Goal: Browse casually: Explore the website without a specific task or goal

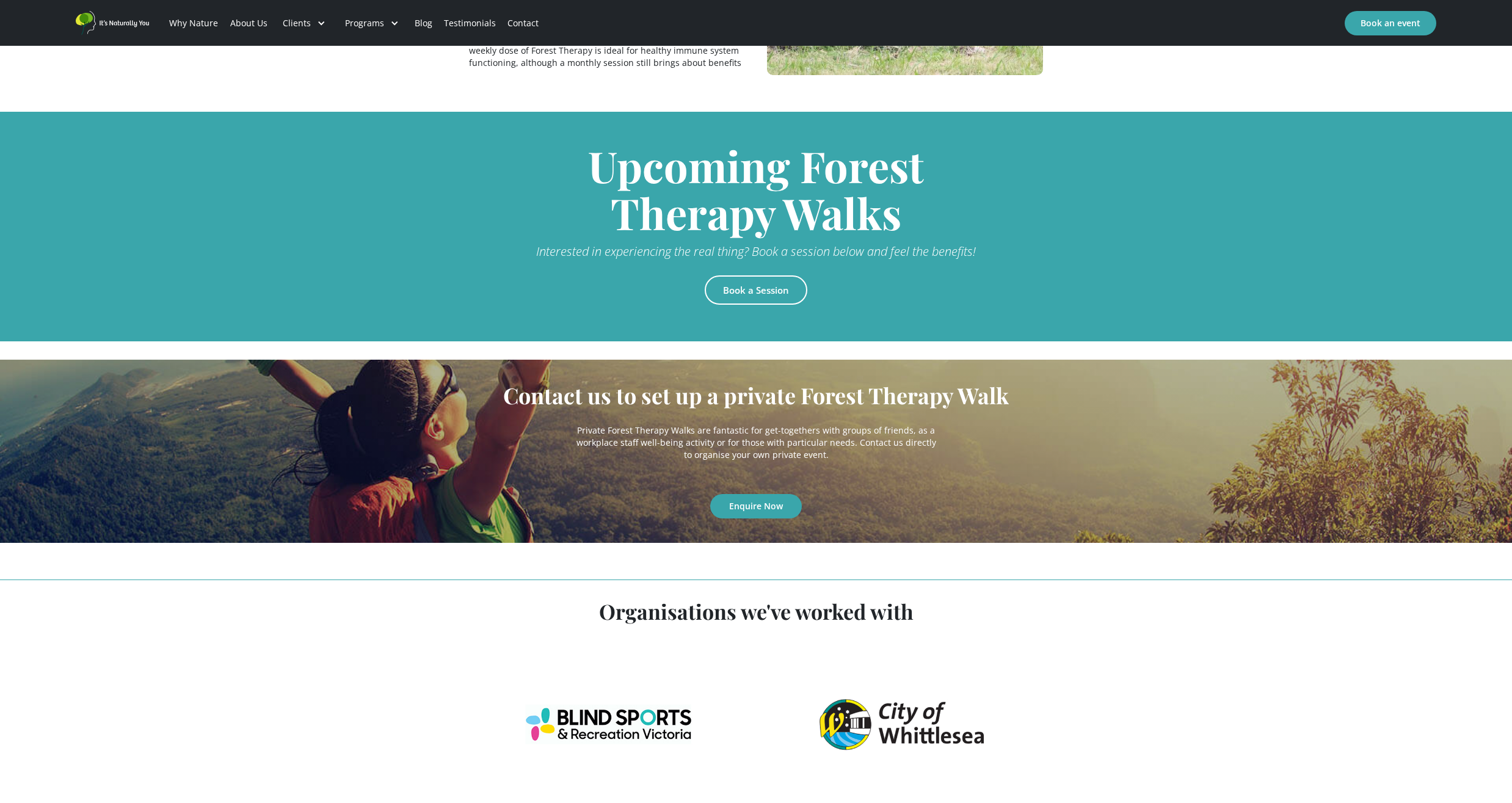
scroll to position [2808, 0]
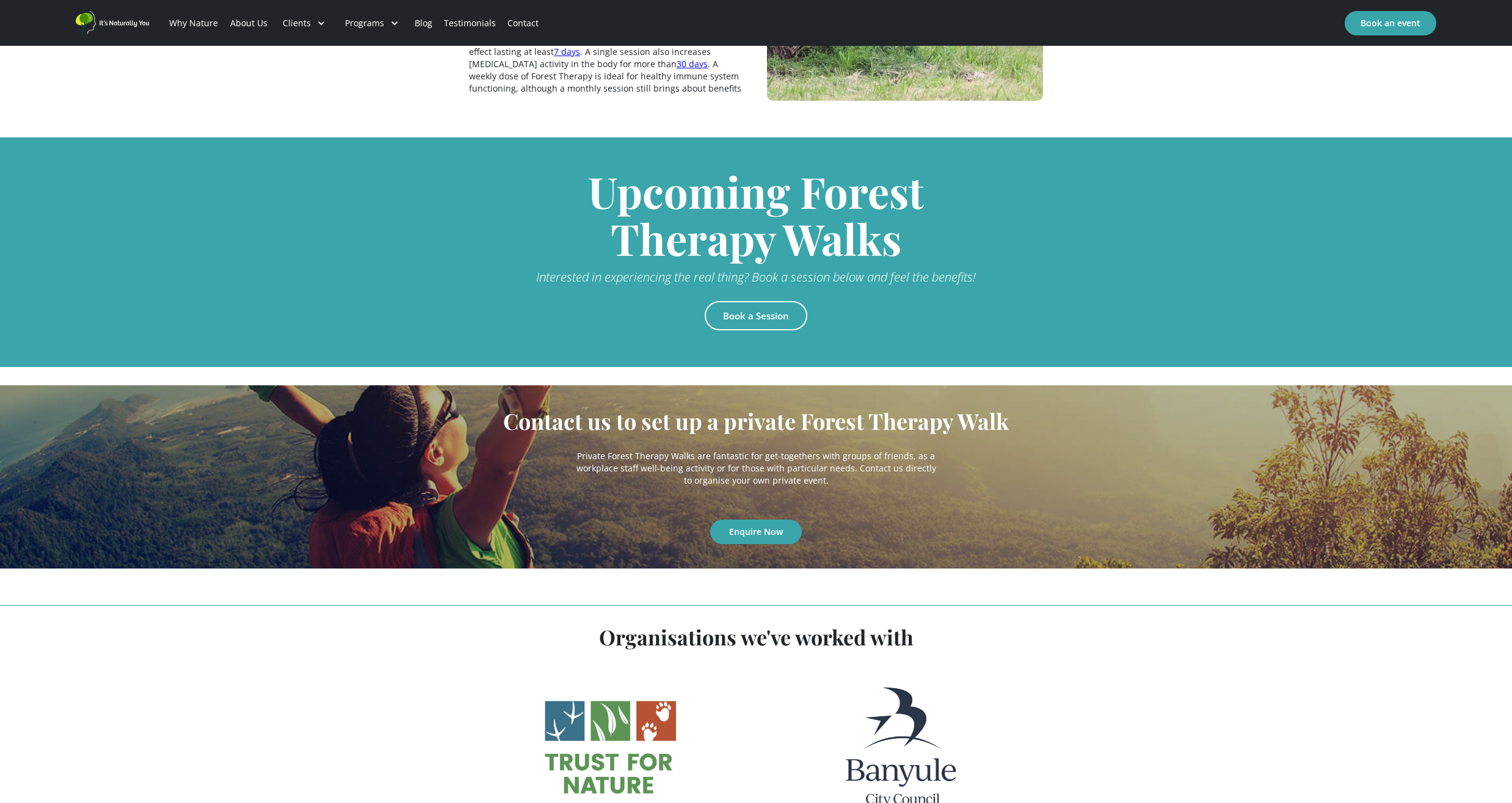
click at [752, 301] on link "Book a Session" at bounding box center [755, 315] width 102 height 29
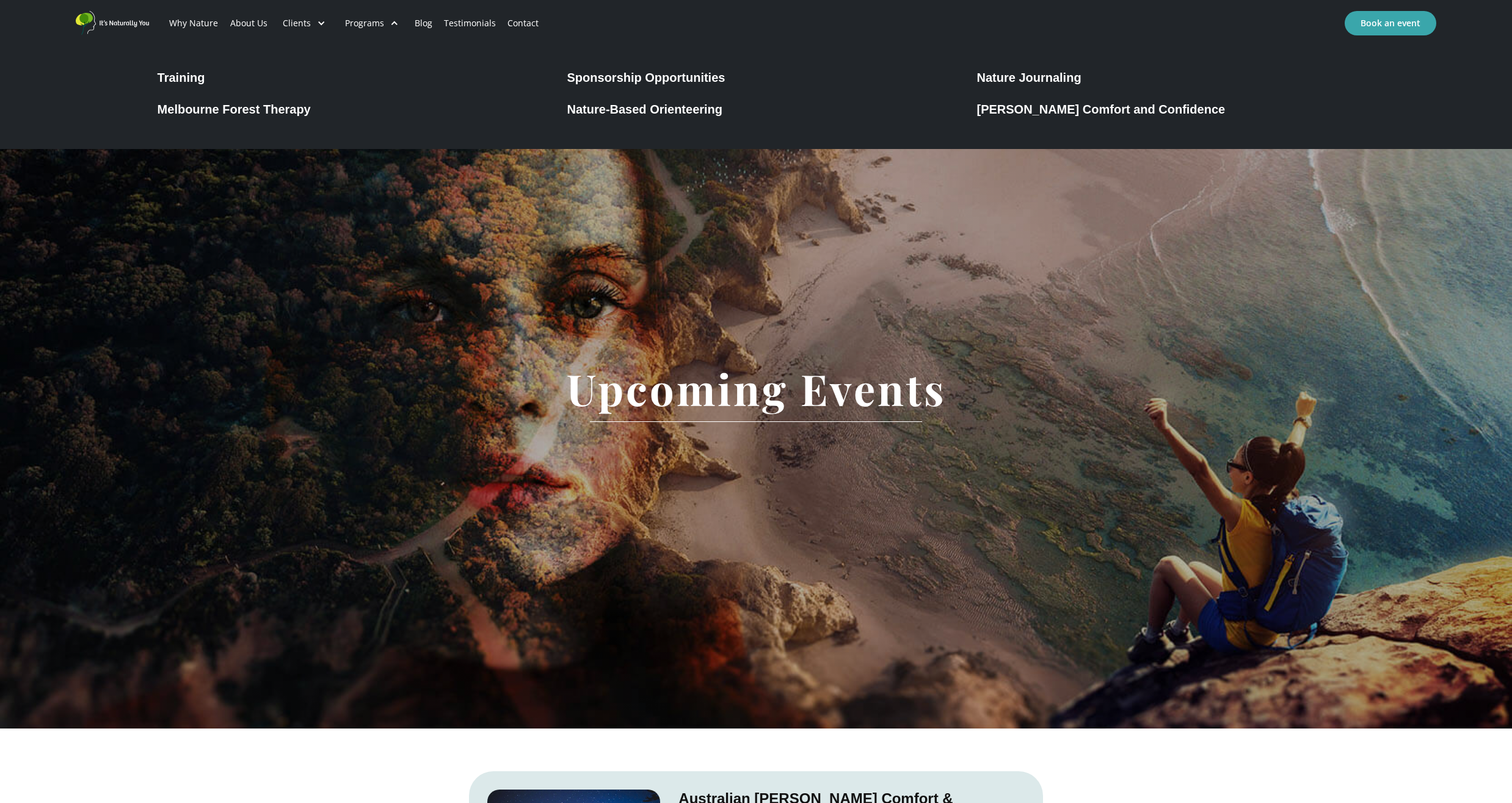
click at [1010, 80] on div "Nature Journaling" at bounding box center [1028, 78] width 104 height 15
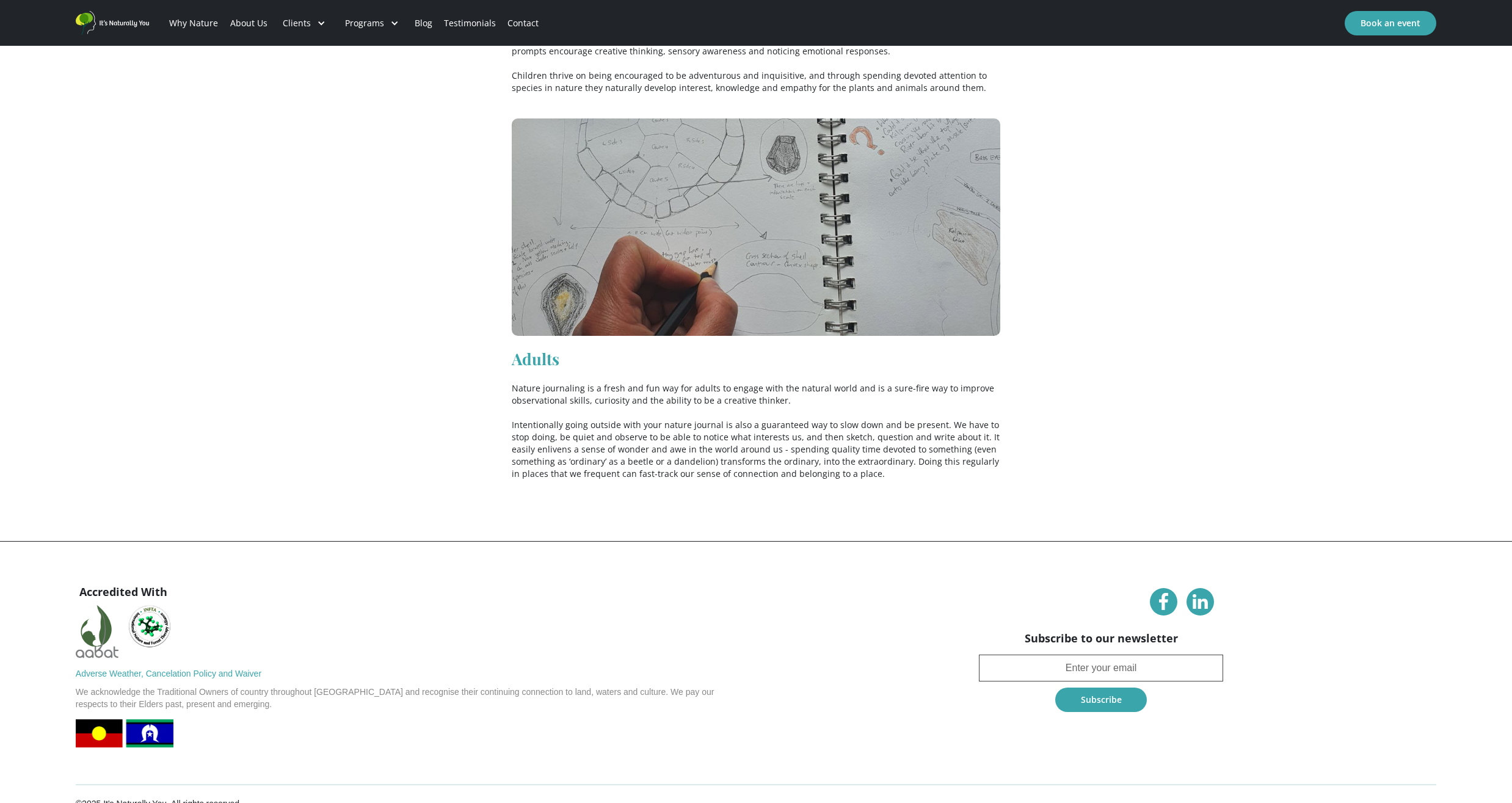
scroll to position [3232, 0]
click at [193, 23] on link "Why Nature" at bounding box center [193, 23] width 60 height 41
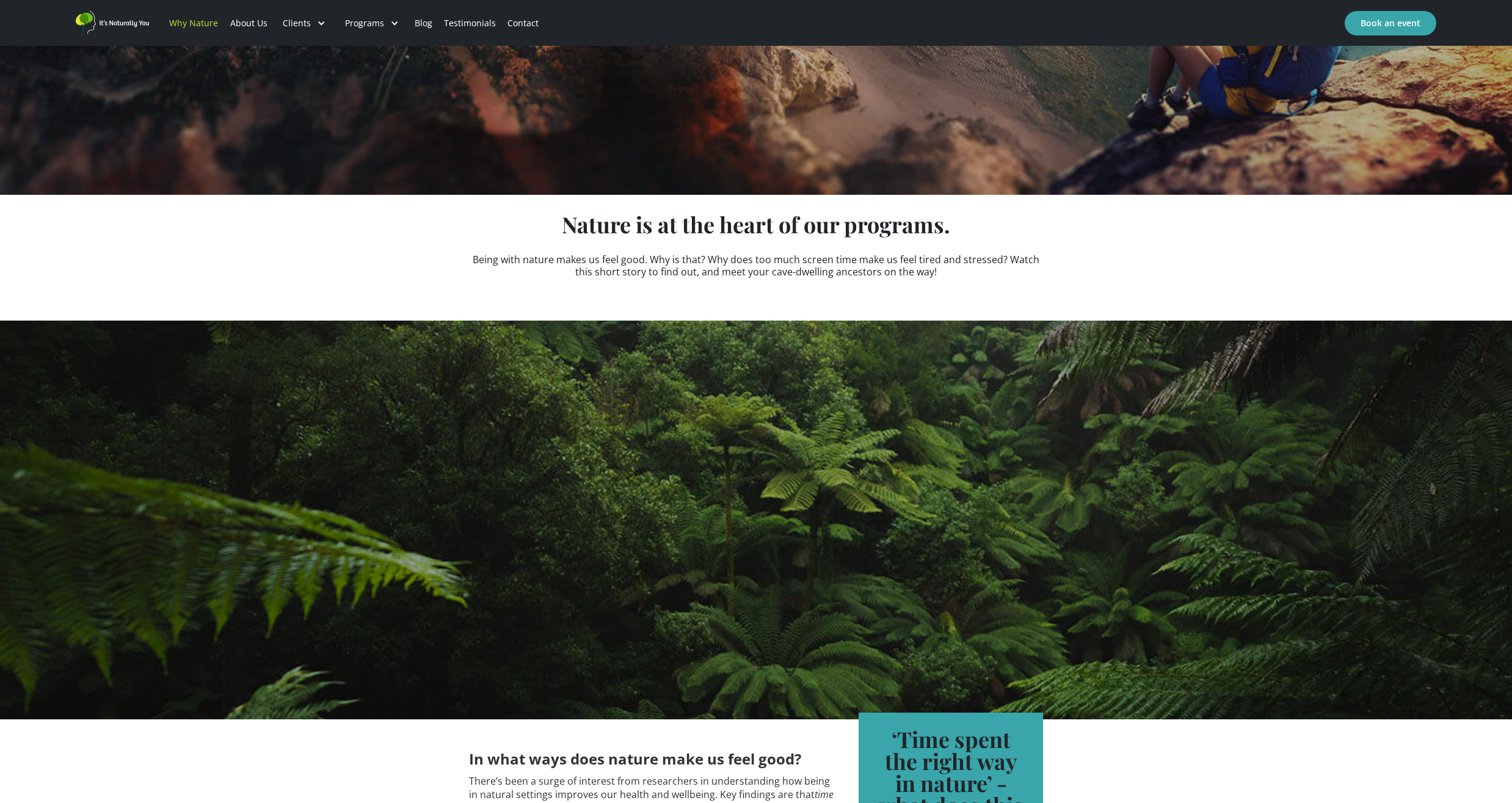
scroll to position [548, 0]
